Goal: Navigation & Orientation: Go to known website

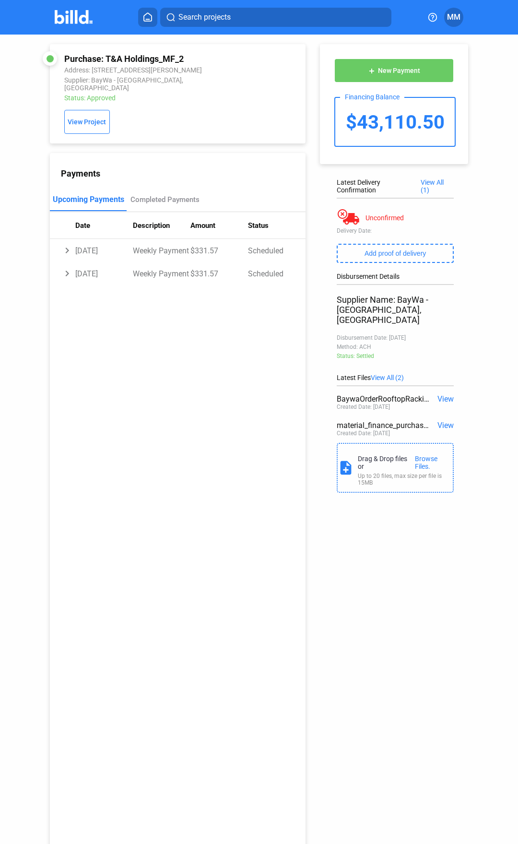
click at [147, 16] on icon at bounding box center [148, 16] width 10 height 9
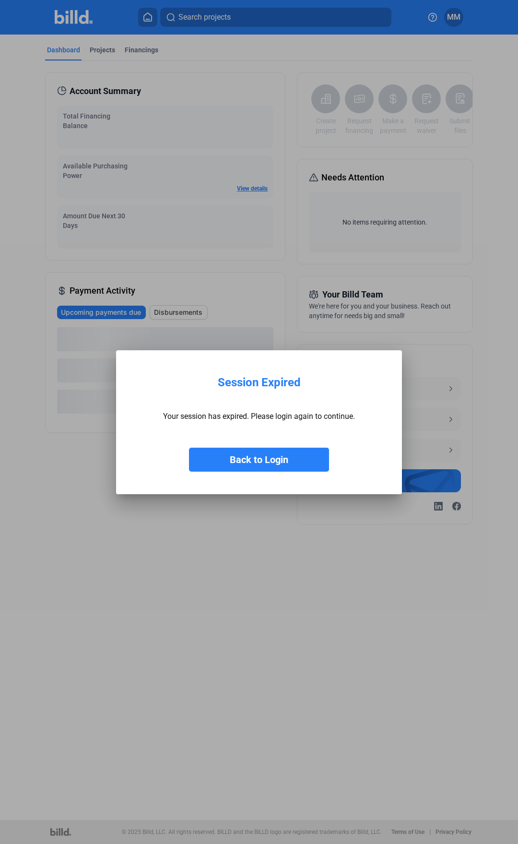
click at [268, 466] on button "Back to Login" at bounding box center [259, 460] width 140 height 24
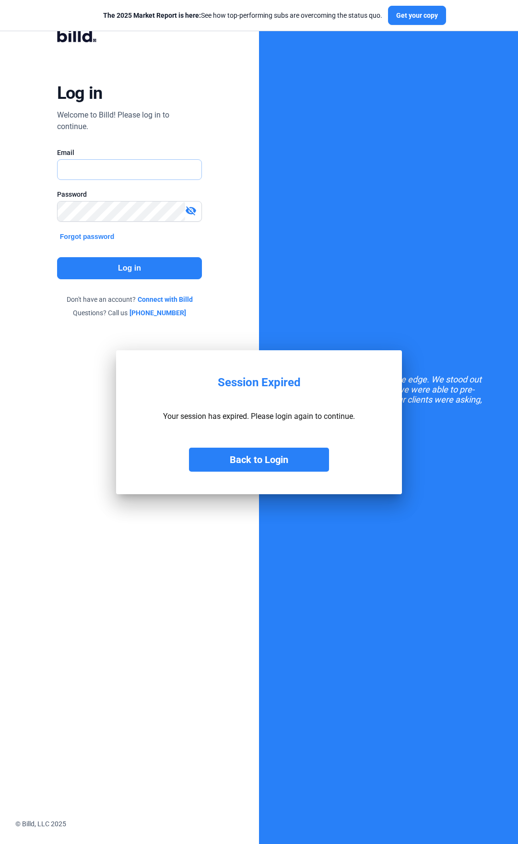
type input "[PERSON_NAME][EMAIL_ADDRESS][PERSON_NAME][DOMAIN_NAME]"
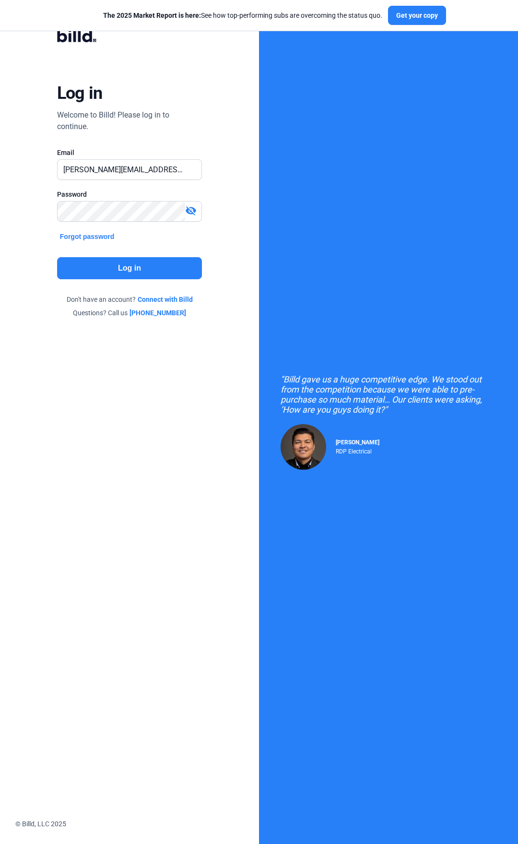
click at [122, 273] on button "Log in" at bounding box center [129, 268] width 145 height 22
